Goal: Information Seeking & Learning: Learn about a topic

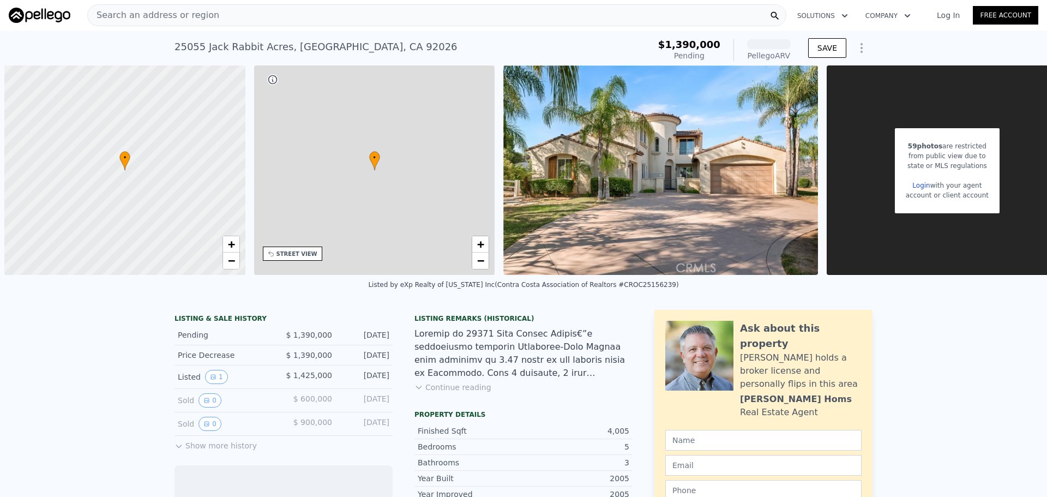
scroll to position [0, 4]
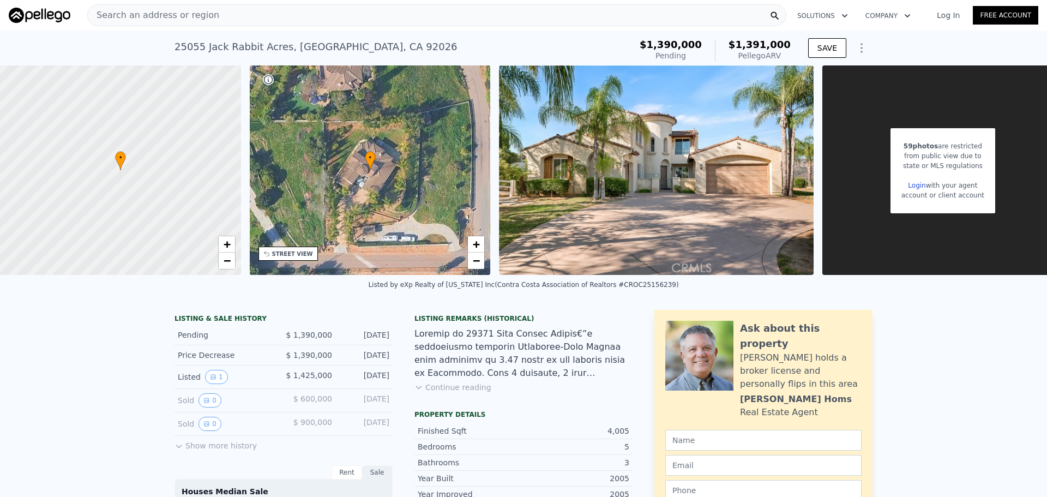
click at [217, 451] on button "Show more history" at bounding box center [216, 443] width 82 height 15
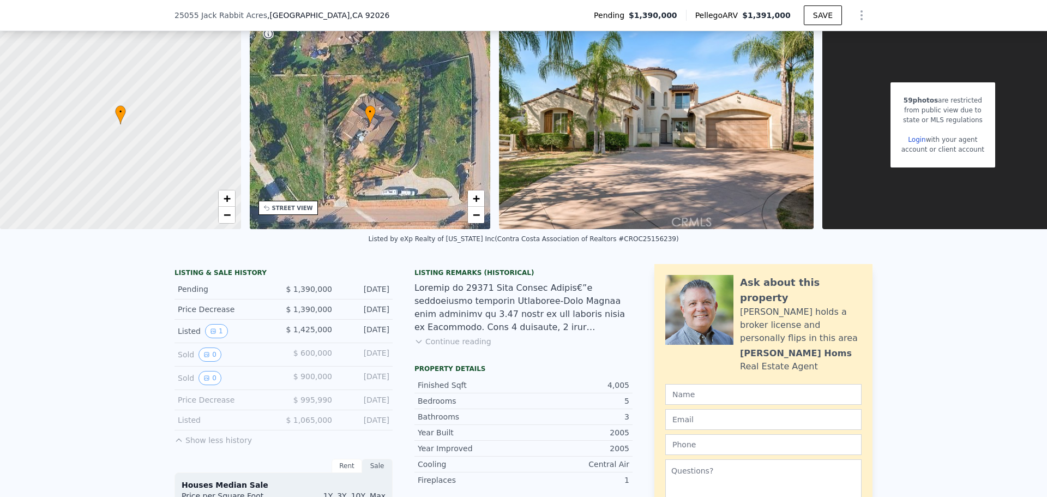
scroll to position [105, 0]
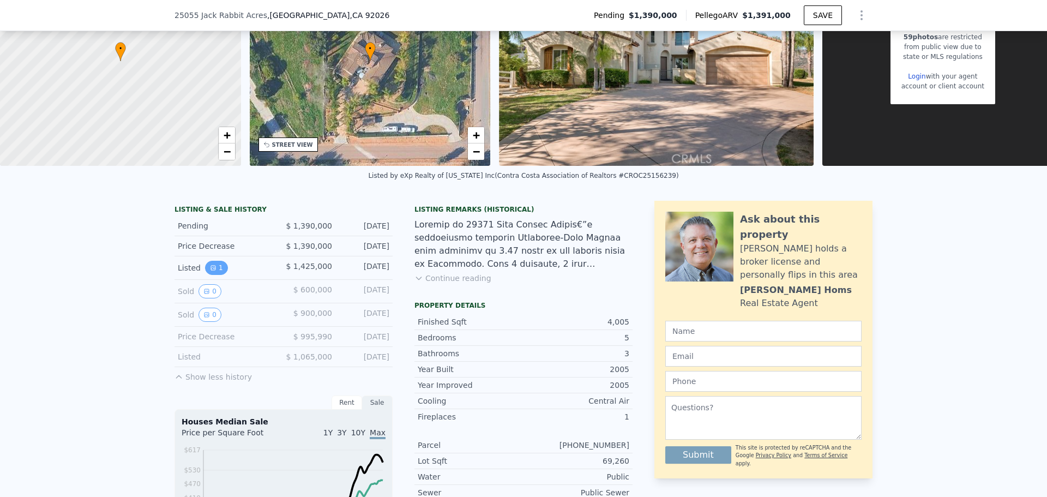
click at [215, 275] on button "1" at bounding box center [216, 268] width 23 height 14
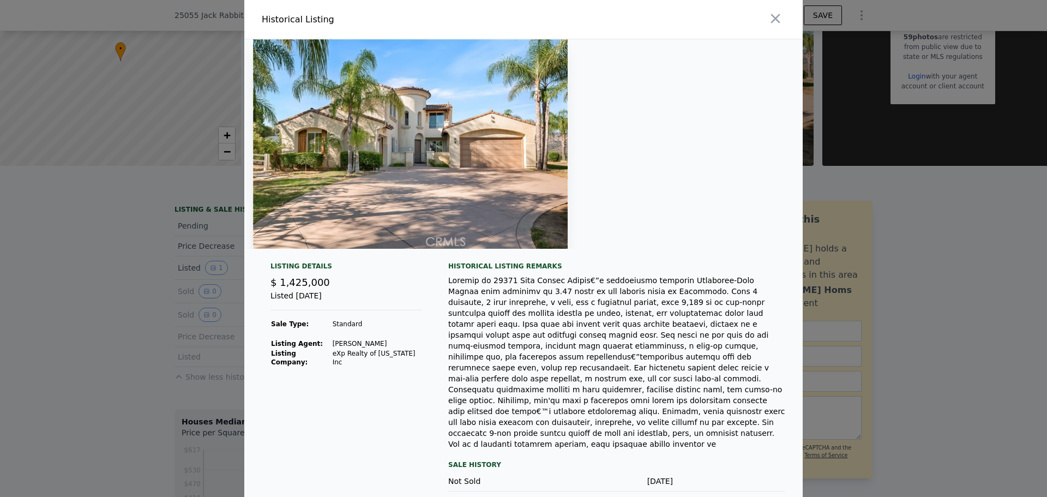
click at [105, 256] on div at bounding box center [523, 248] width 1047 height 497
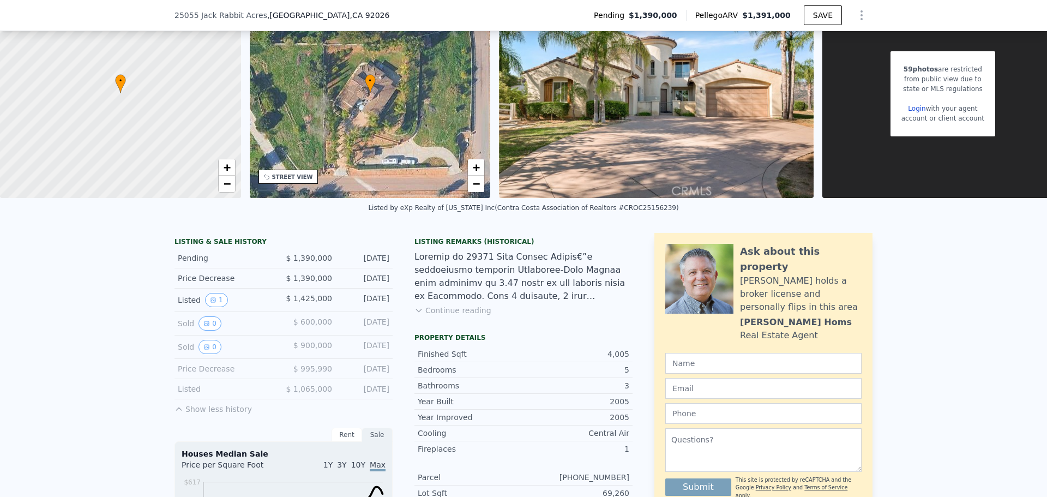
scroll to position [109, 0]
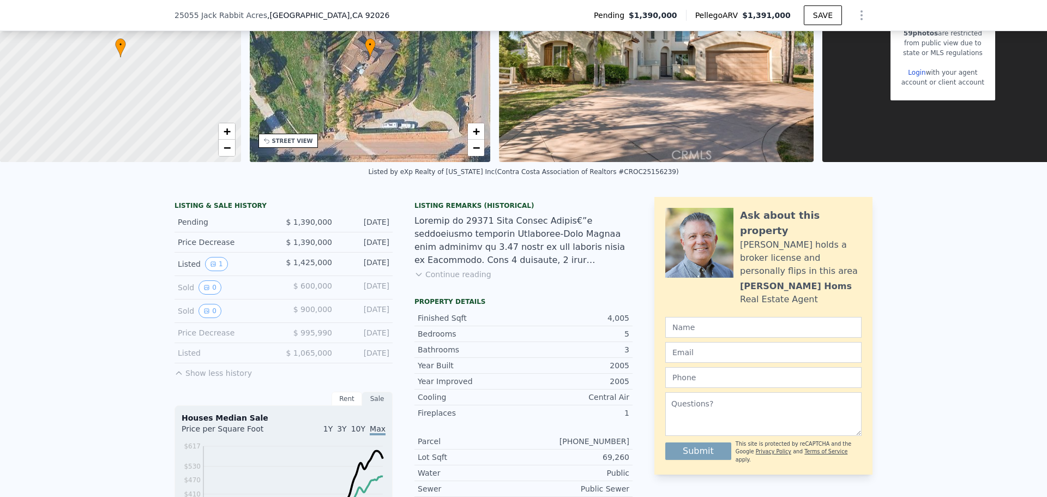
click at [461, 280] on button "Continue reading" at bounding box center [453, 274] width 77 height 11
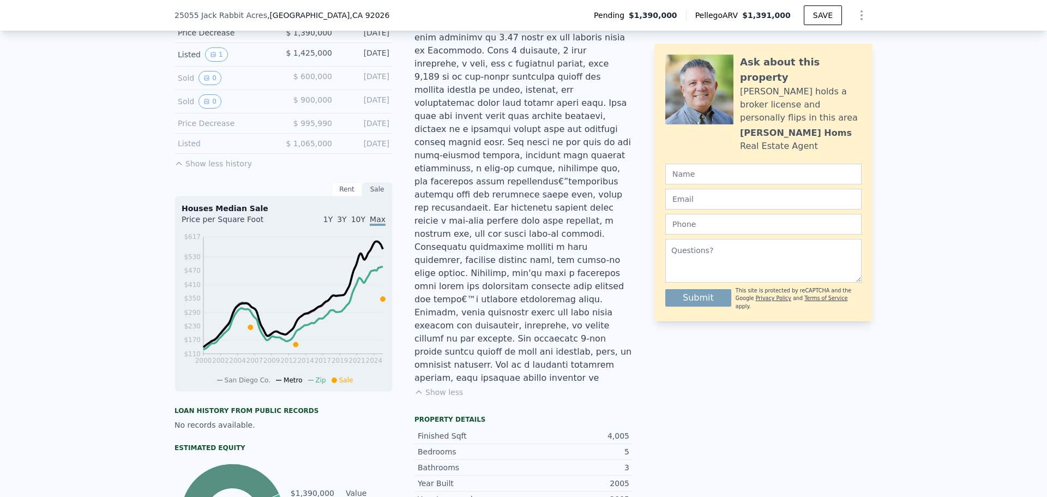
scroll to position [327, 0]
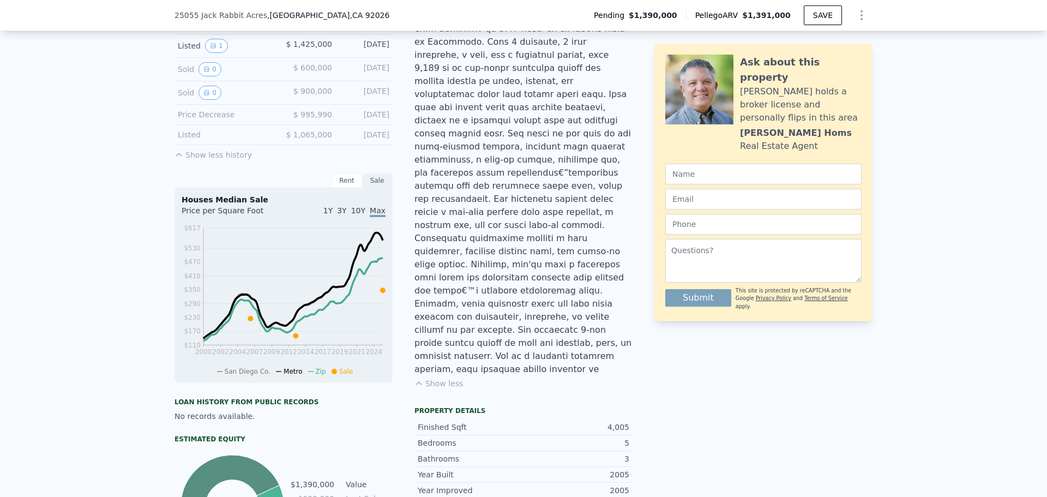
click at [209, 93] on div "Sold 0 $ 900,000 [DATE]" at bounding box center [284, 92] width 218 height 23
click at [209, 100] on button "0" at bounding box center [210, 93] width 23 height 14
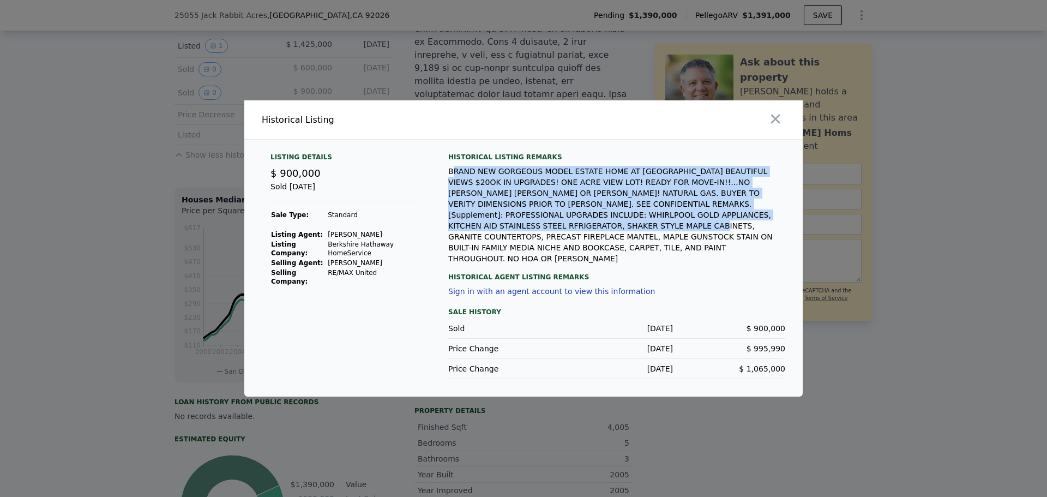
drag, startPoint x: 452, startPoint y: 181, endPoint x: 742, endPoint y: 221, distance: 292.4
click at [742, 221] on div "BRAND NEW GORGEOUS MODEL ESTATE HOME AT [GEOGRAPHIC_DATA] BEAUTIFUL VIEWS $20OK…" at bounding box center [616, 215] width 337 height 98
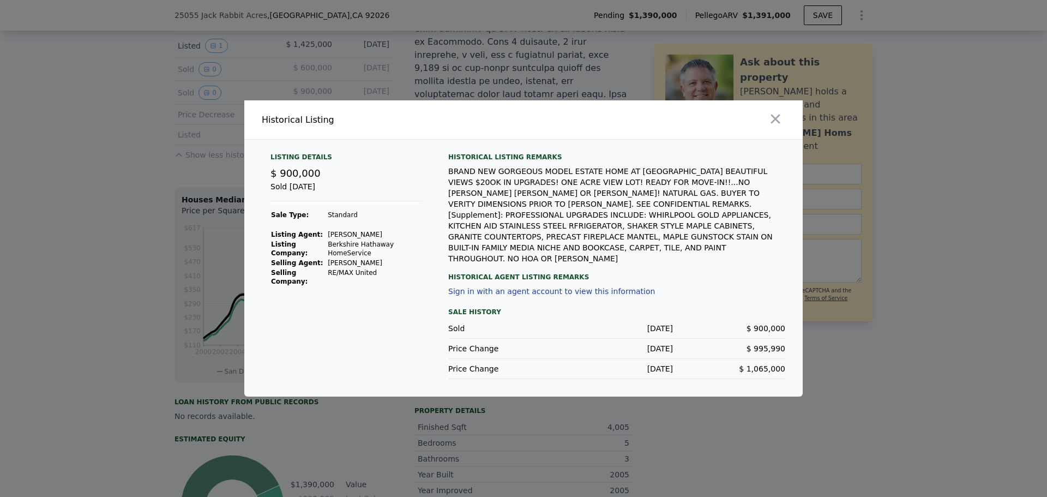
click at [544, 240] on div "BRAND NEW GORGEOUS MODEL ESTATE HOME AT [GEOGRAPHIC_DATA] BEAUTIFUL VIEWS $20OK…" at bounding box center [616, 215] width 337 height 98
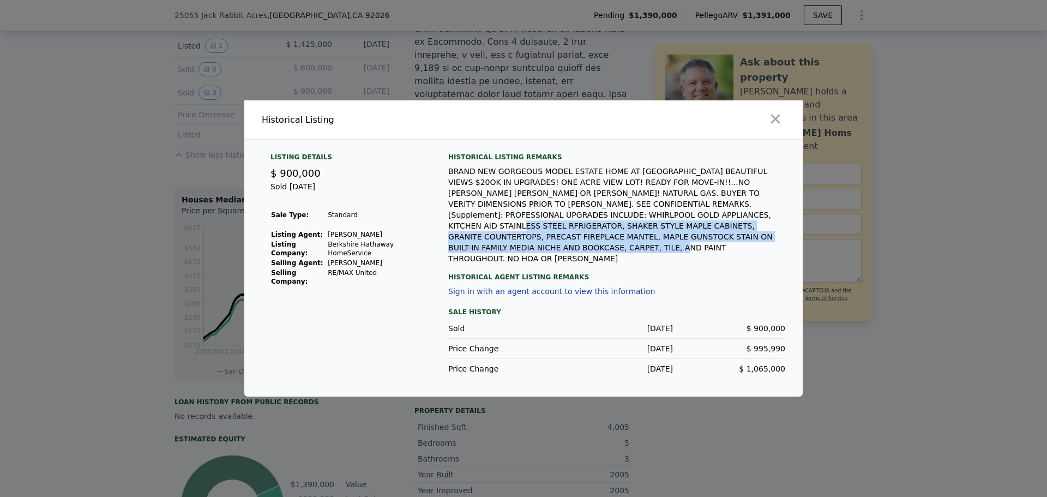
drag, startPoint x: 642, startPoint y: 245, endPoint x: 567, endPoint y: 223, distance: 78.4
click at [567, 223] on div "BRAND NEW GORGEOUS MODEL ESTATE HOME AT [GEOGRAPHIC_DATA] BEAUTIFUL VIEWS $20OK…" at bounding box center [616, 215] width 337 height 98
click at [661, 234] on div "BRAND NEW GORGEOUS MODEL ESTATE HOME AT [GEOGRAPHIC_DATA] BEAUTIFUL VIEWS $20OK…" at bounding box center [616, 215] width 337 height 98
drag, startPoint x: 634, startPoint y: 251, endPoint x: 540, endPoint y: 223, distance: 98.4
click at [540, 223] on div "BRAND NEW GORGEOUS MODEL ESTATE HOME AT [GEOGRAPHIC_DATA] BEAUTIFUL VIEWS $20OK…" at bounding box center [616, 215] width 337 height 98
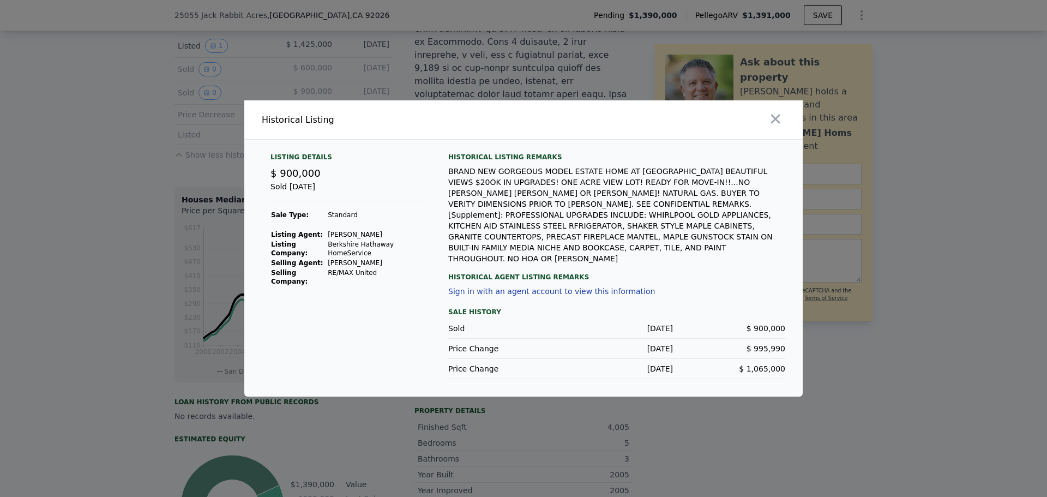
click at [538, 229] on div "BRAND NEW GORGEOUS MODEL ESTATE HOME AT [GEOGRAPHIC_DATA] BEAUTIFUL VIEWS $20OK…" at bounding box center [616, 215] width 337 height 98
drag, startPoint x: 562, startPoint y: 145, endPoint x: 505, endPoint y: 71, distance: 93.3
click at [505, 71] on div "​ Historical Listing Listing Details $ 900,000 Sold [DATE] Sale Type: Standard …" at bounding box center [523, 248] width 1047 height 497
click at [774, 124] on icon "button" at bounding box center [775, 119] width 9 height 9
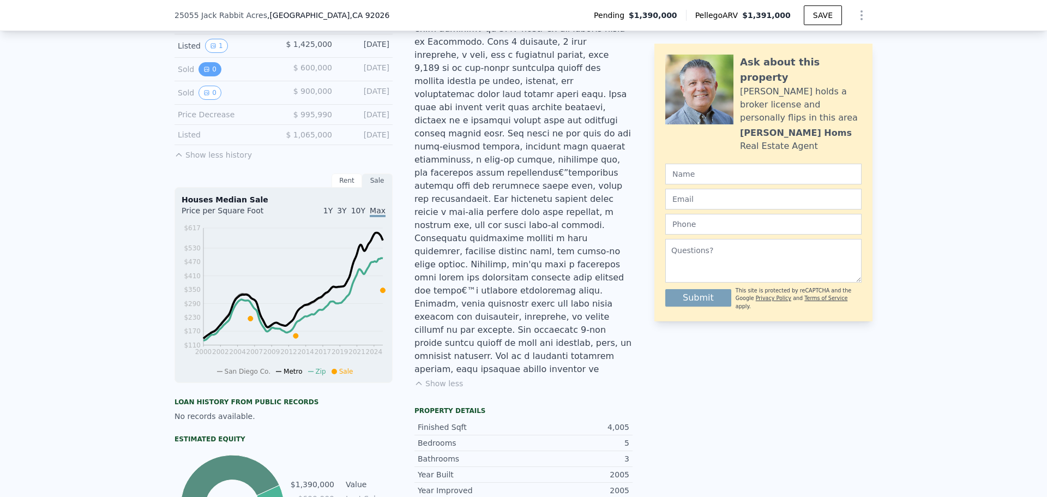
click at [205, 76] on button "0" at bounding box center [210, 69] width 23 height 14
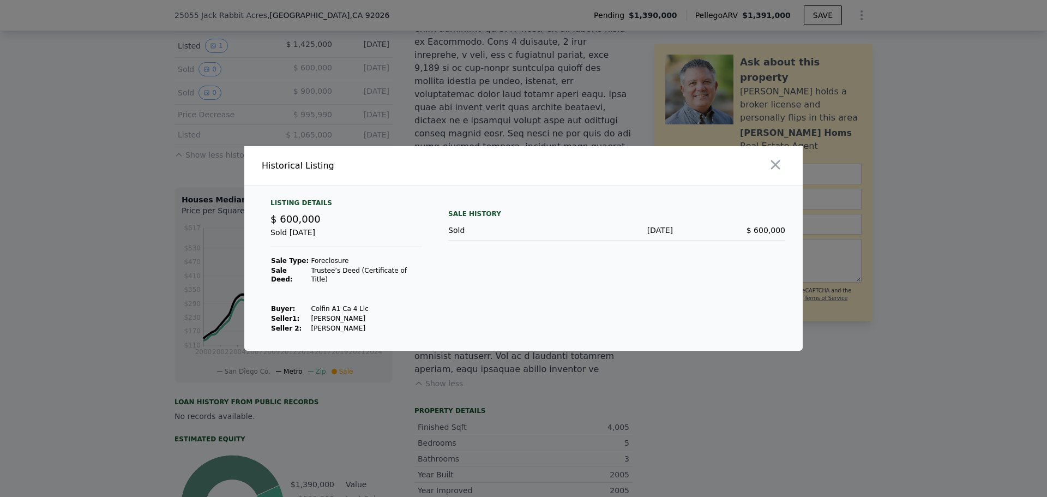
click at [312, 91] on div at bounding box center [523, 248] width 1047 height 497
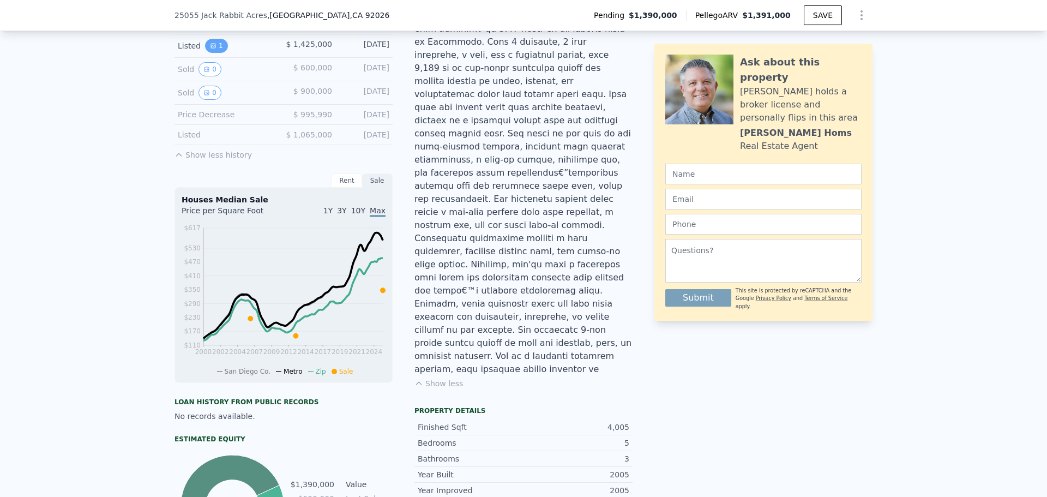
click at [213, 52] on button "1" at bounding box center [216, 46] width 23 height 14
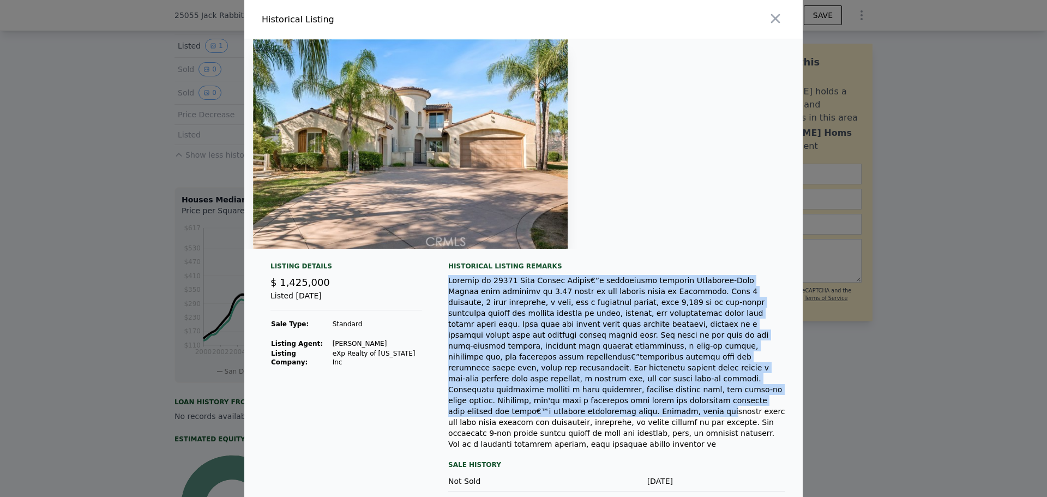
drag, startPoint x: 447, startPoint y: 276, endPoint x: 736, endPoint y: 393, distance: 312.0
click at [747, 385] on div at bounding box center [616, 362] width 337 height 175
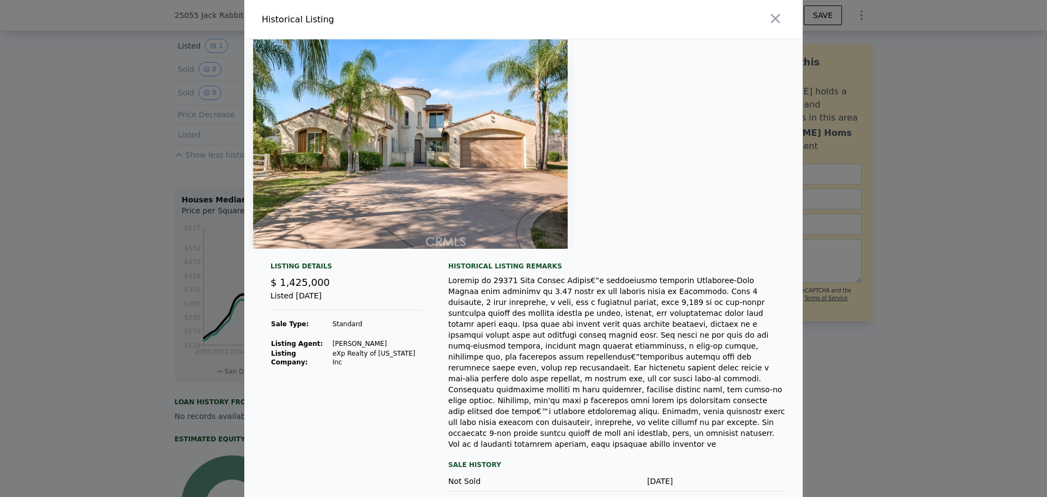
click at [724, 397] on div at bounding box center [616, 362] width 337 height 175
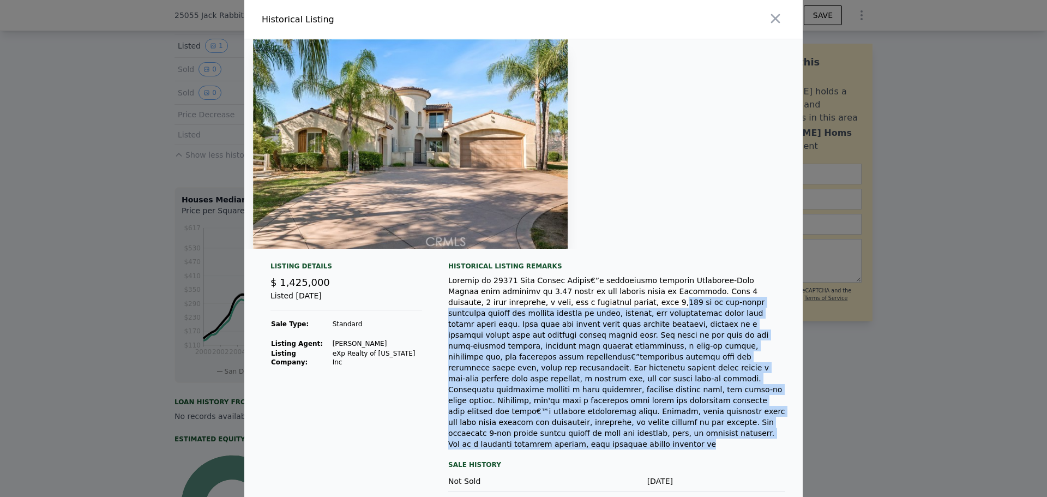
drag, startPoint x: 678, startPoint y: 409, endPoint x: 486, endPoint y: 302, distance: 220.5
click at [486, 302] on div at bounding box center [616, 362] width 337 height 175
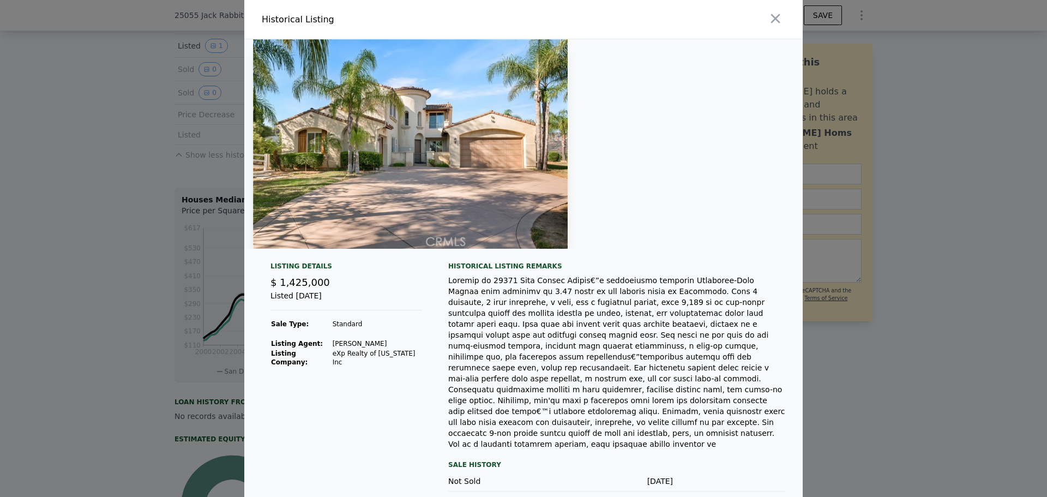
click at [34, 276] on div at bounding box center [523, 248] width 1047 height 497
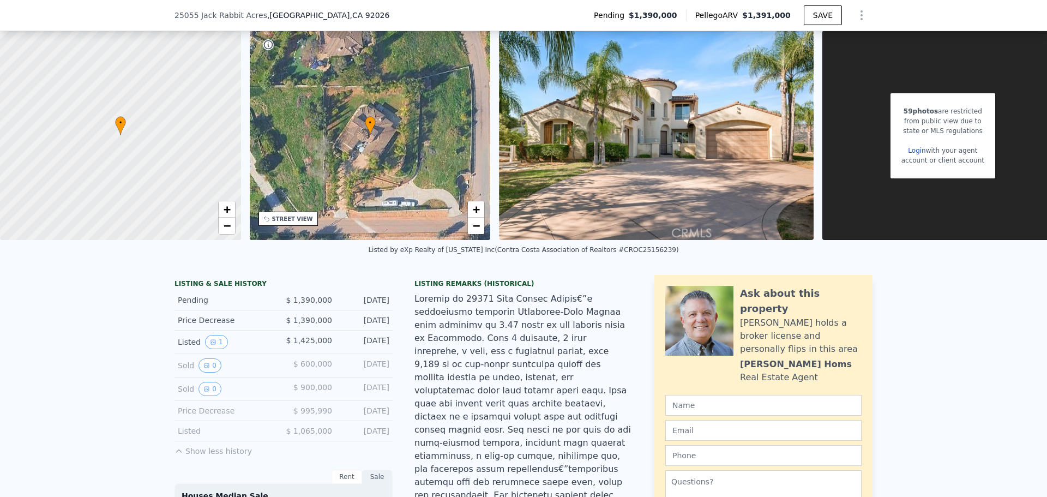
scroll to position [105, 0]
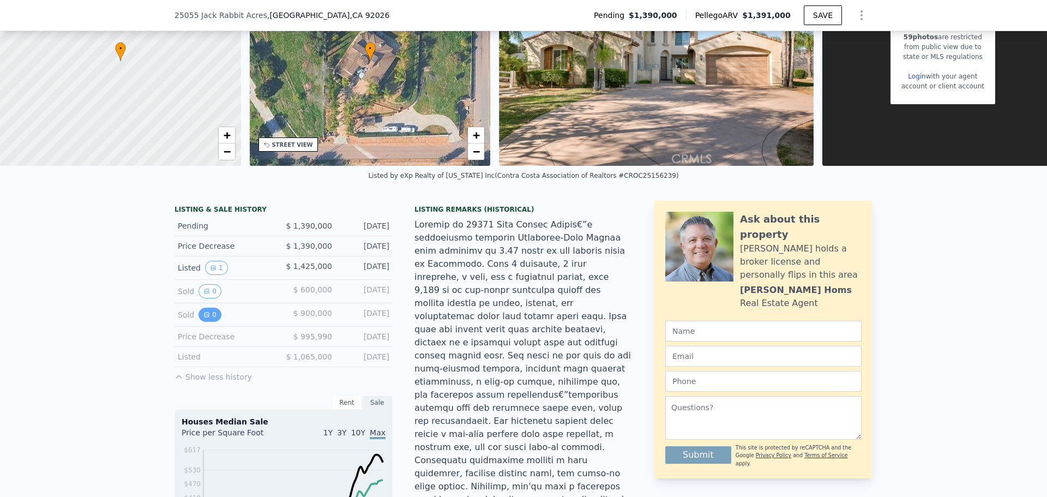
click at [210, 322] on button "0" at bounding box center [210, 315] width 23 height 14
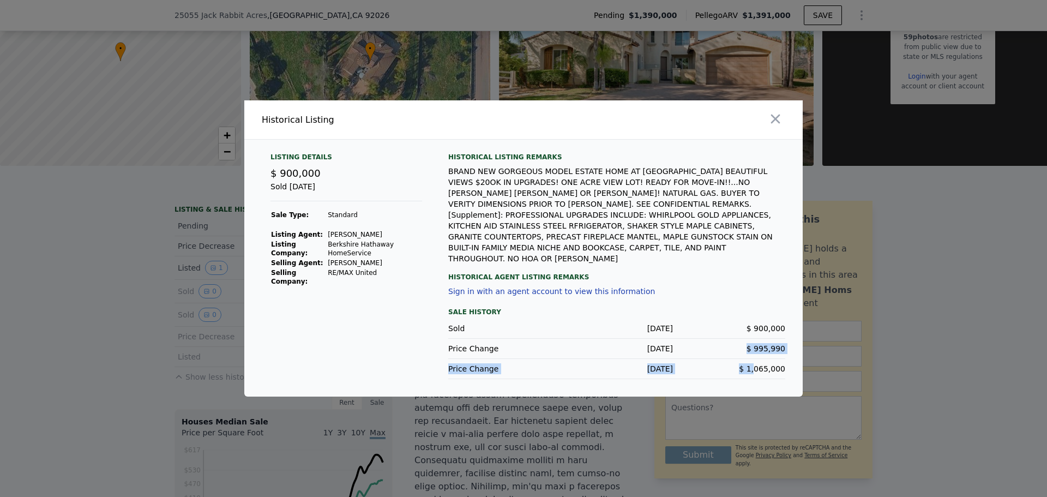
drag, startPoint x: 739, startPoint y: 344, endPoint x: 761, endPoint y: 359, distance: 26.6
click at [761, 359] on div "Sale History Sold [DATE] $ 900,000 Price Change [DATE] $ 995,990 Price Change […" at bounding box center [616, 343] width 337 height 74
click at [769, 366] on div "Price Change [DATE] $ 1,065,000" at bounding box center [616, 369] width 337 height 20
drag, startPoint x: 791, startPoint y: 360, endPoint x: 448, endPoint y: 320, distance: 344.9
click at [448, 320] on div "Listing Details $ 900,000 Sold [DATE] Sale Type: Standard Listing Agent: [PERSO…" at bounding box center [523, 275] width 559 height 244
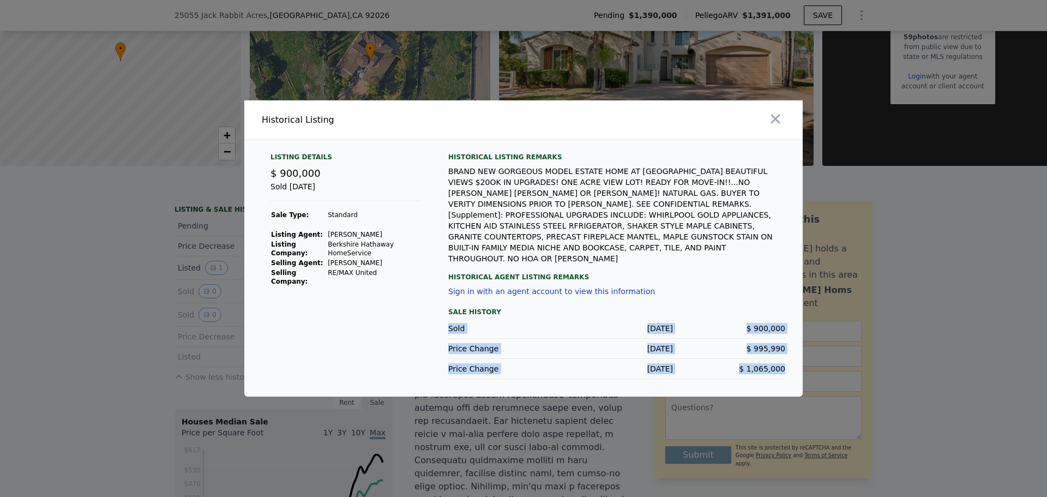
click at [516, 323] on div "Sold" at bounding box center [504, 328] width 112 height 11
drag, startPoint x: 569, startPoint y: 311, endPoint x: 777, endPoint y: 318, distance: 208.5
click at [777, 319] on div "Sold [DATE] $ 900,000" at bounding box center [616, 329] width 337 height 20
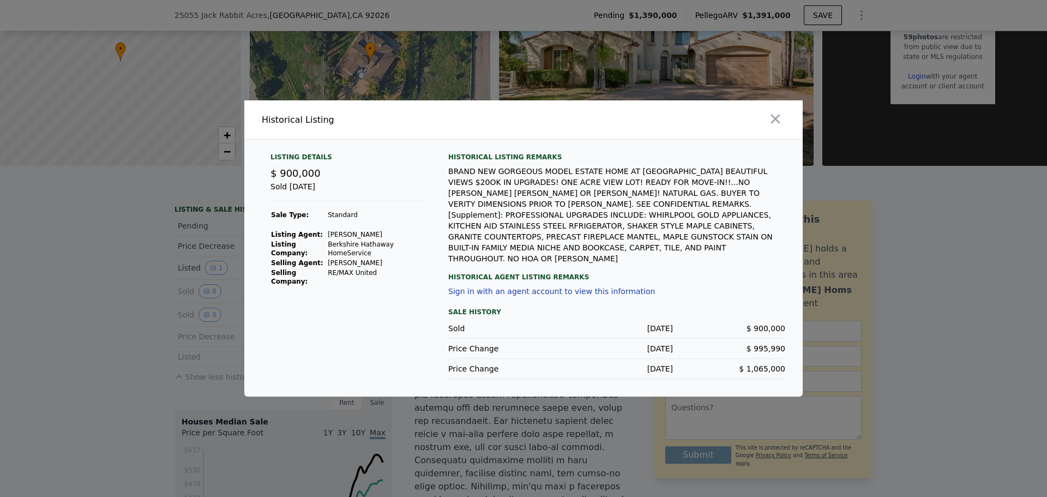
click at [764, 344] on span "$ 995,990" at bounding box center [766, 348] width 39 height 9
drag, startPoint x: 797, startPoint y: 365, endPoint x: 519, endPoint y: 318, distance: 281.1
click at [519, 318] on div "Listing Details $ 900,000 Sold [DATE] Sale Type: Standard Listing Agent: [PERSO…" at bounding box center [523, 275] width 559 height 244
click at [529, 323] on div "Sold" at bounding box center [504, 328] width 112 height 11
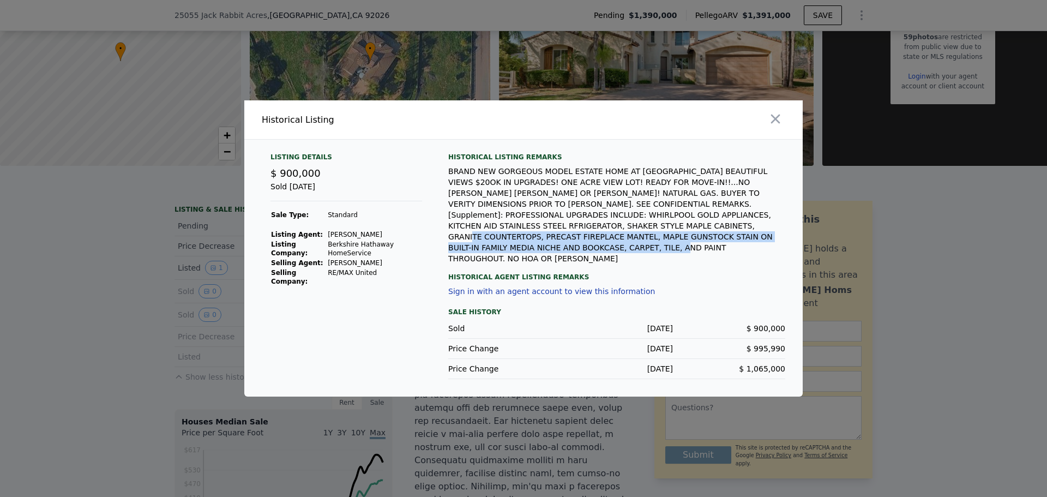
drag, startPoint x: 677, startPoint y: 251, endPoint x: 479, endPoint y: 236, distance: 198.6
click at [479, 236] on div "BRAND NEW GORGEOUS MODEL ESTATE HOME AT [GEOGRAPHIC_DATA] BEAUTIFUL VIEWS $20OK…" at bounding box center [616, 215] width 337 height 98
click at [570, 245] on div "BRAND NEW GORGEOUS MODEL ESTATE HOME AT [GEOGRAPHIC_DATA] BEAUTIFUL VIEWS $20OK…" at bounding box center [616, 215] width 337 height 98
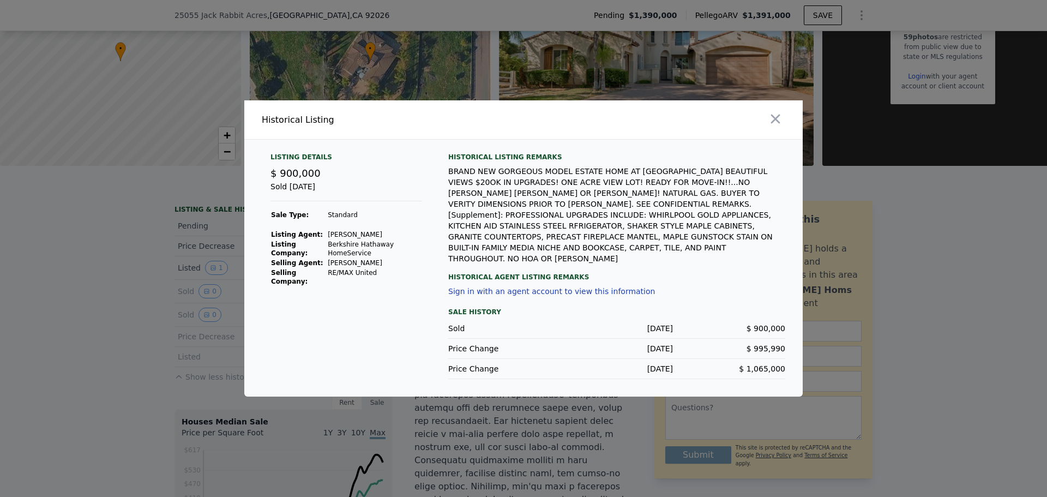
click at [465, 441] on div at bounding box center [523, 248] width 1047 height 497
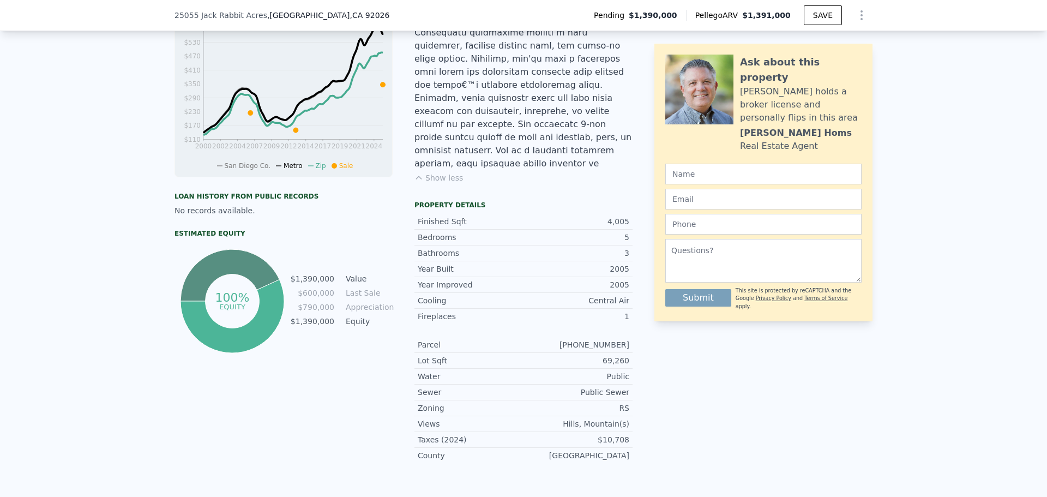
scroll to position [596, 0]
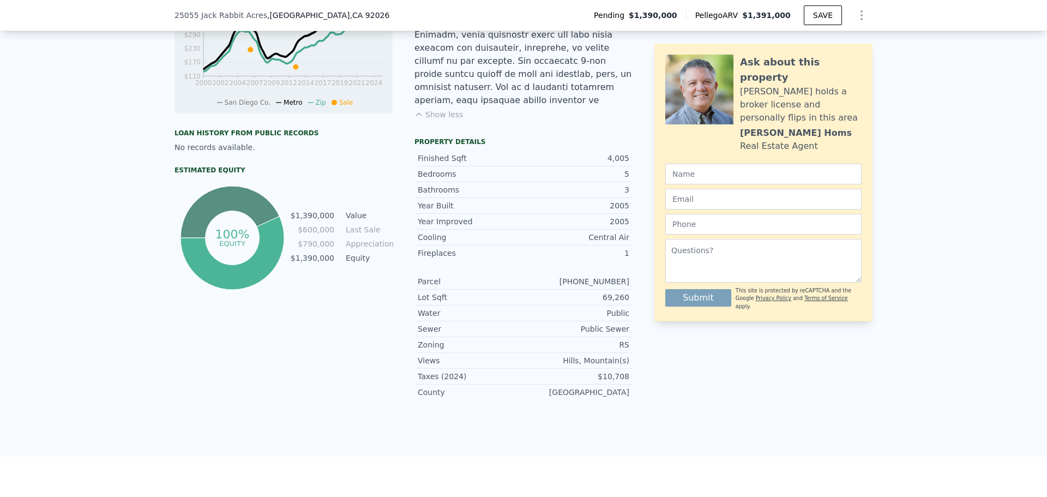
click at [703, 351] on div "LISTING & SALE HISTORY Pending $ 1,390,000 [DATE] Price Decrease $ 1,390,000 [D…" at bounding box center [523, 79] width 1047 height 756
drag, startPoint x: 370, startPoint y: 264, endPoint x: 291, endPoint y: 220, distance: 91.1
click at [291, 220] on div "100% equity $1,390,000 Value $600,000 Last Sale $790,000 Appreciation $1,390,00…" at bounding box center [284, 237] width 218 height 109
click at [312, 250] on td "$790,000" at bounding box center [312, 244] width 45 height 12
drag, startPoint x: 376, startPoint y: 268, endPoint x: 299, endPoint y: 221, distance: 90.1
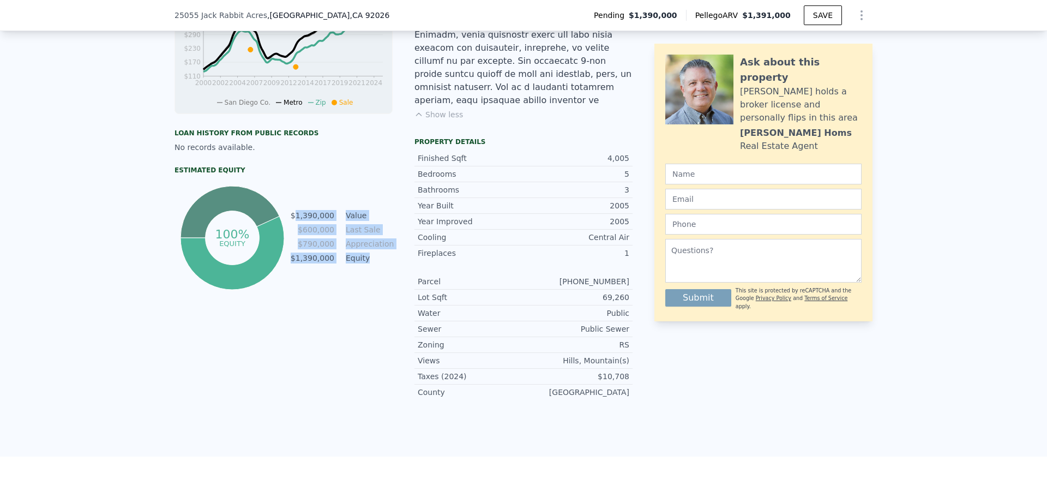
click at [299, 221] on tbody "$1,390,000 Value $600,000 Last Sale $790,000 Appreciation $1,390,000 Equity" at bounding box center [341, 237] width 103 height 57
click at [332, 236] on tr "$600,000 Last Sale" at bounding box center [341, 230] width 103 height 12
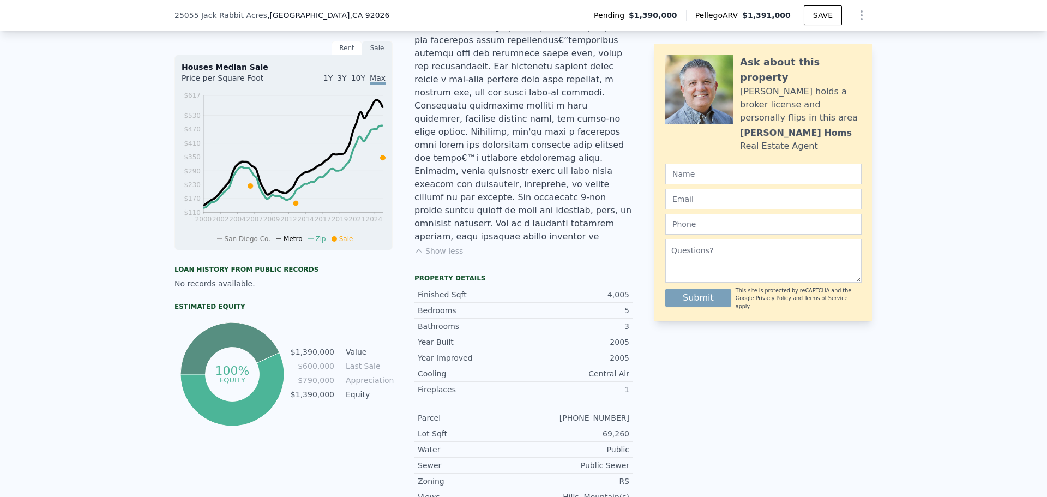
scroll to position [324, 0]
